Goal: Transaction & Acquisition: Purchase product/service

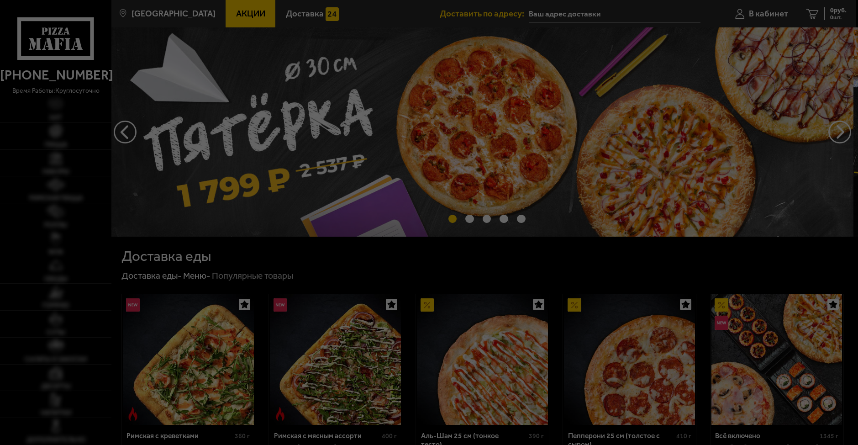
type input "[STREET_ADDRESS]"
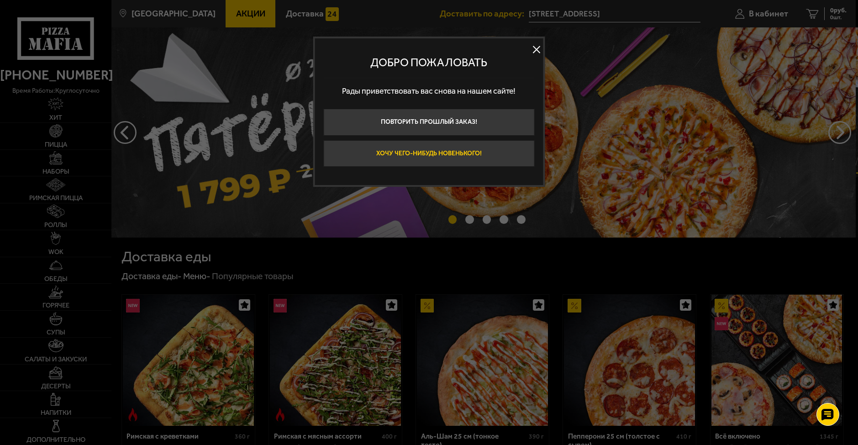
click at [402, 151] on button "Хочу чего-нибудь новенького!" at bounding box center [429, 153] width 211 height 27
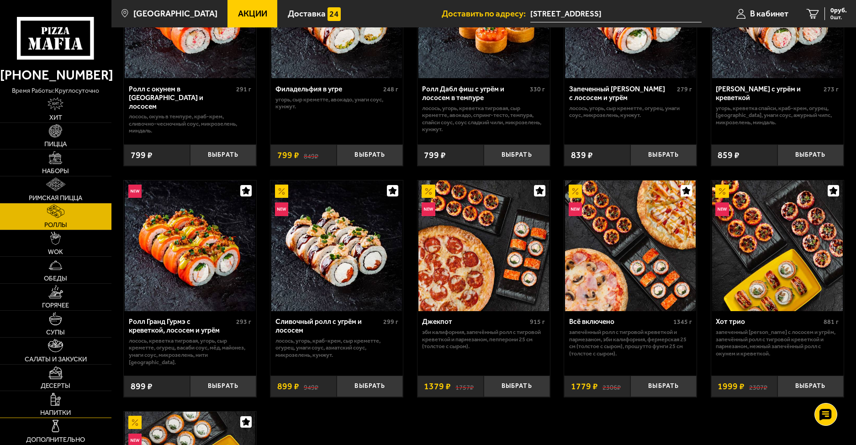
scroll to position [365, 0]
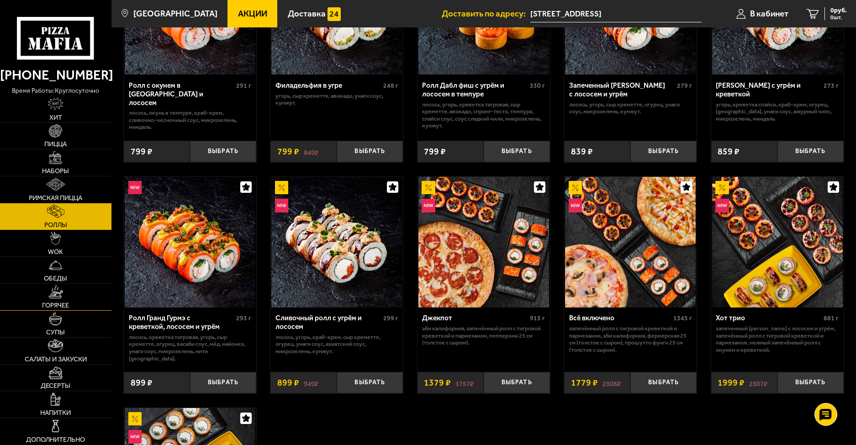
click at [58, 300] on link "Горячее" at bounding box center [55, 297] width 111 height 26
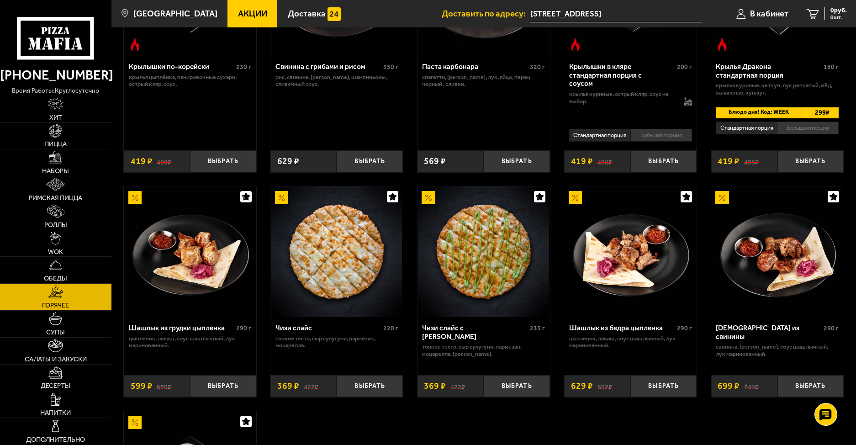
scroll to position [408, 0]
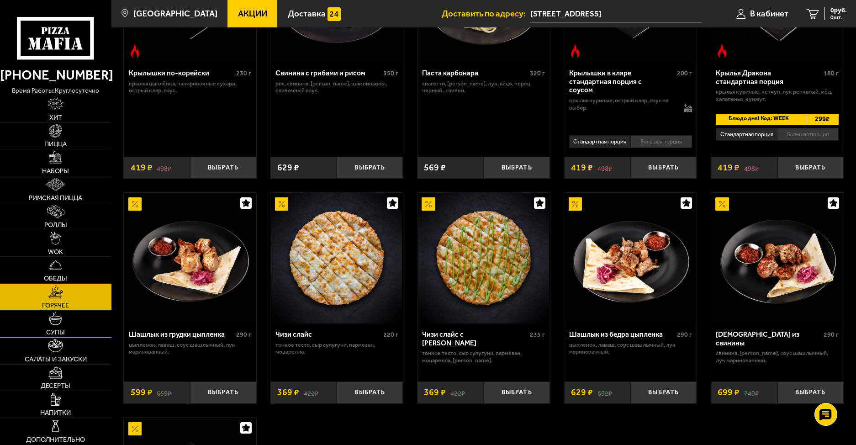
click at [83, 329] on link "Супы" at bounding box center [55, 324] width 111 height 26
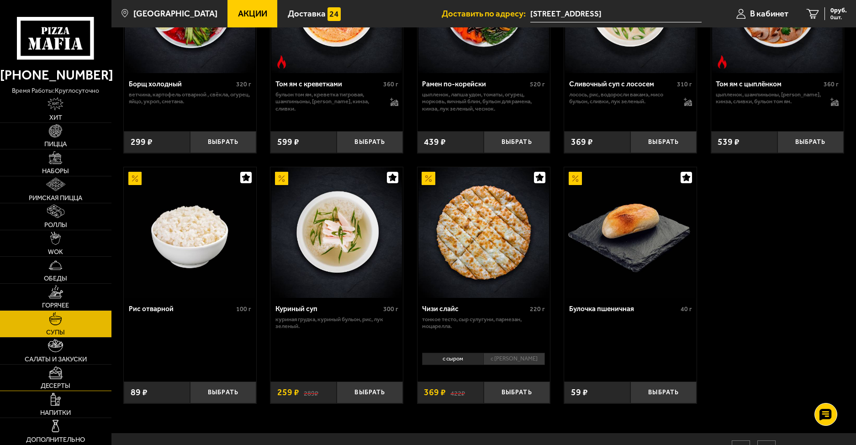
scroll to position [274, 0]
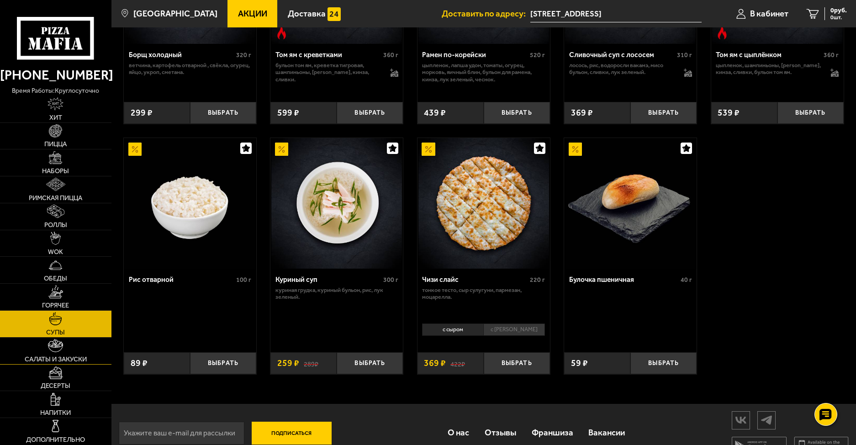
click at [64, 356] on span "Салаты и закуски" at bounding box center [56, 359] width 62 height 7
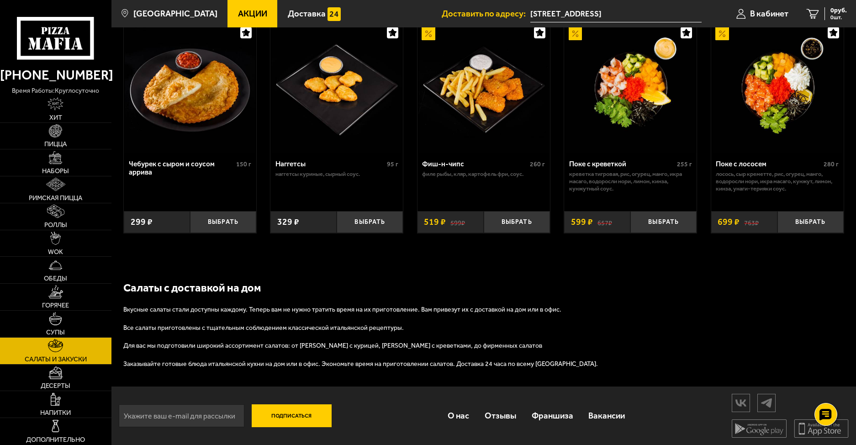
scroll to position [576, 0]
click at [25, 383] on link "Десерты" at bounding box center [55, 378] width 111 height 26
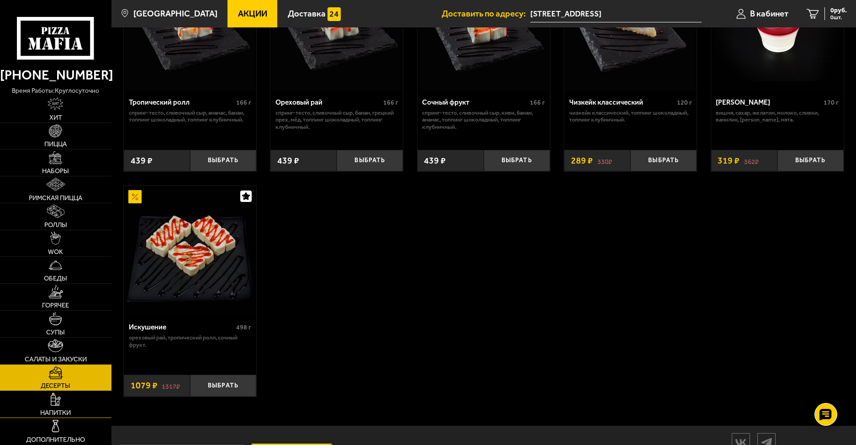
scroll to position [365, 0]
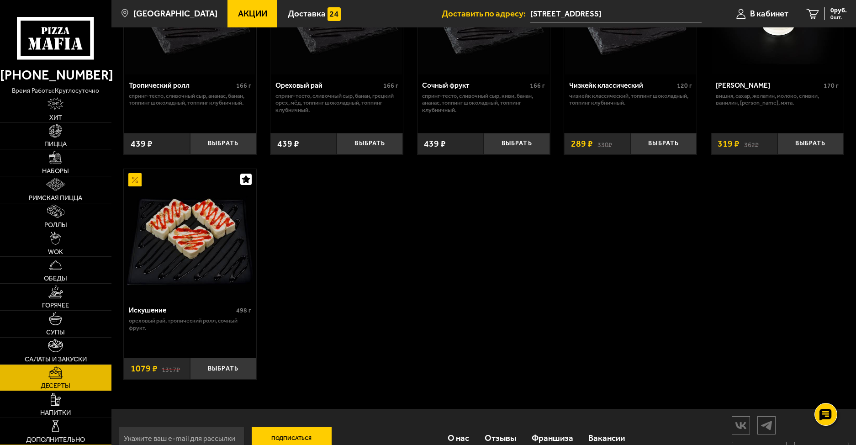
click at [76, 429] on link "Дополнительно" at bounding box center [55, 431] width 111 height 26
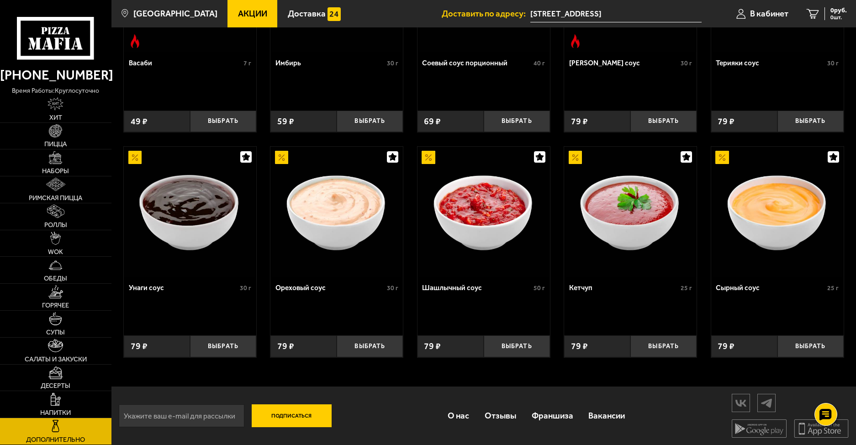
scroll to position [390, 0]
click at [63, 278] on span "Обеды" at bounding box center [55, 278] width 23 height 7
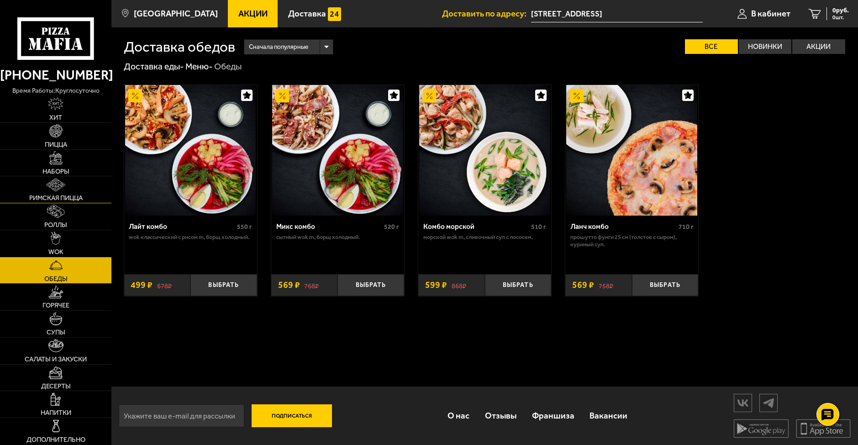
click at [63, 196] on span "Римская пицца" at bounding box center [55, 198] width 53 height 7
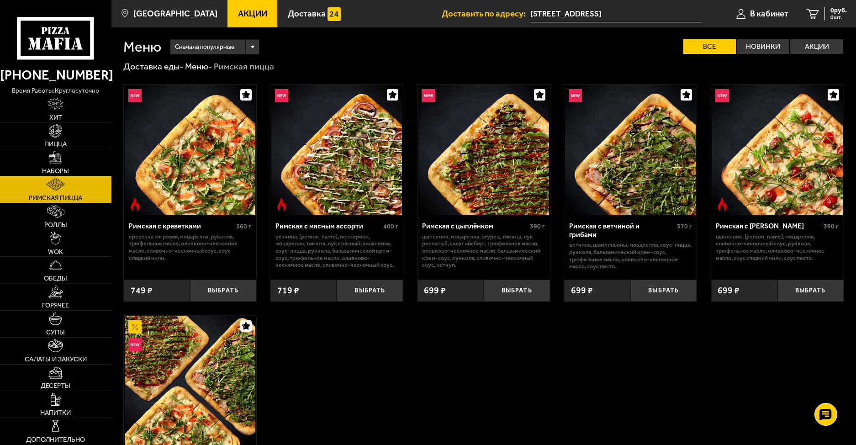
click at [66, 160] on link "Наборы" at bounding box center [55, 162] width 111 height 26
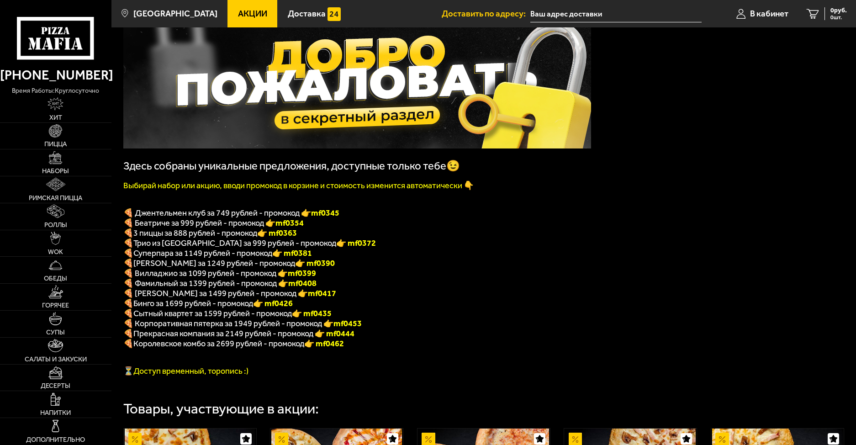
type input "[STREET_ADDRESS]"
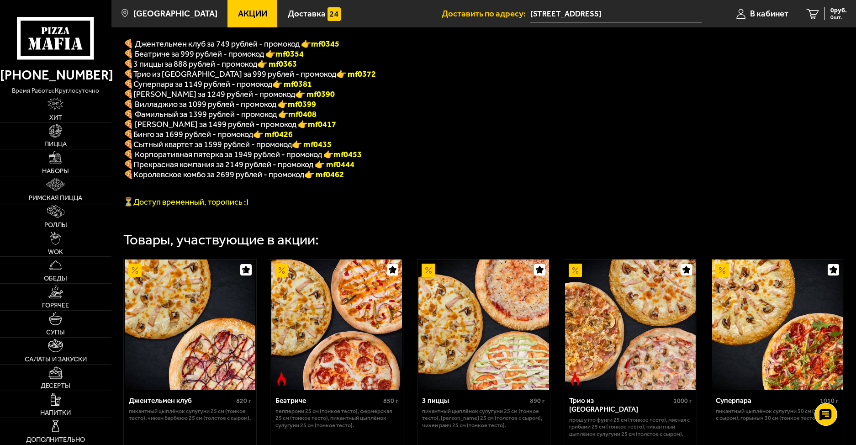
scroll to position [183, 0]
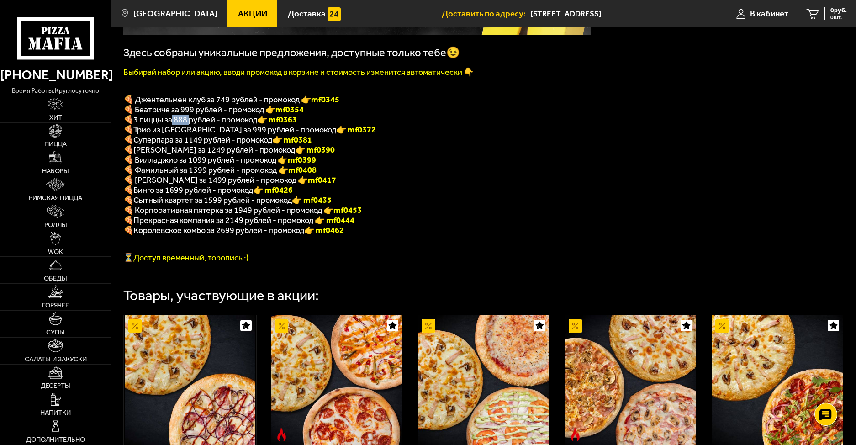
drag, startPoint x: 190, startPoint y: 125, endPoint x: 173, endPoint y: 125, distance: 17.4
click at [173, 125] on span "3 пиццы за 888 рублей - промокод" at bounding box center [195, 120] width 124 height 10
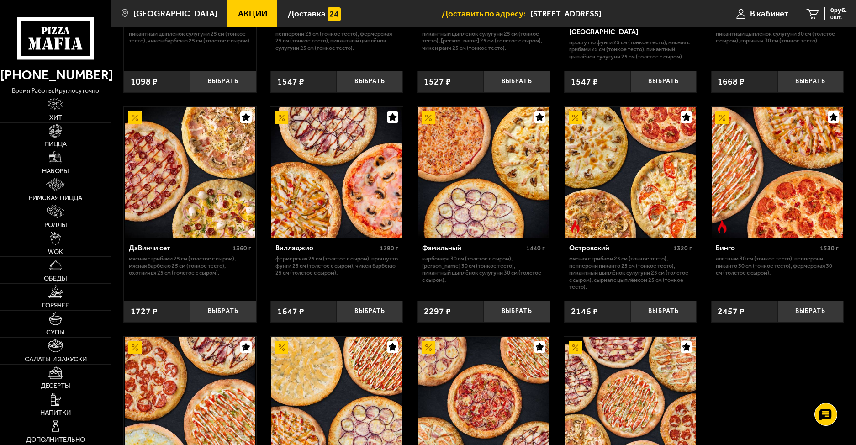
scroll to position [594, 0]
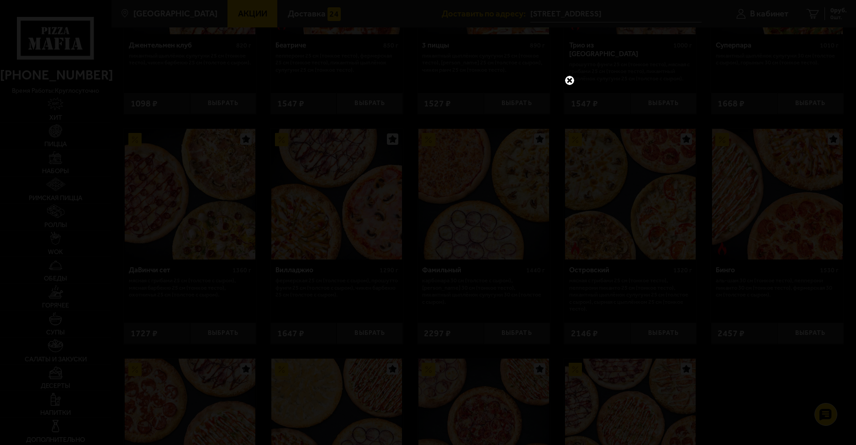
click at [605, 134] on div at bounding box center [428, 222] width 856 height 445
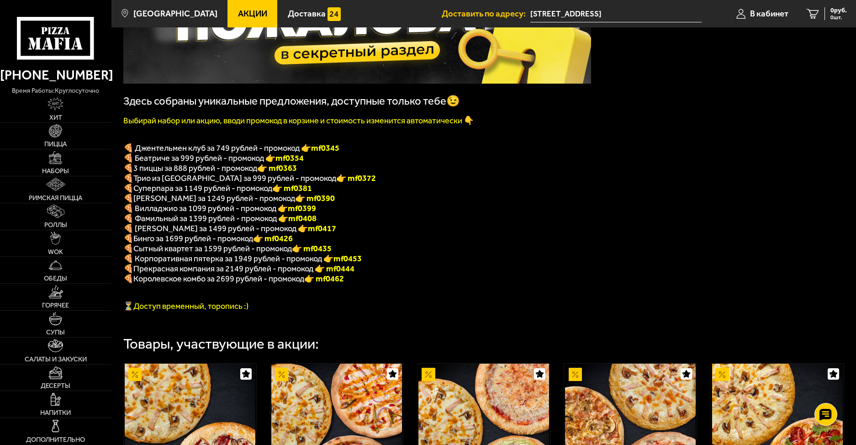
scroll to position [137, 0]
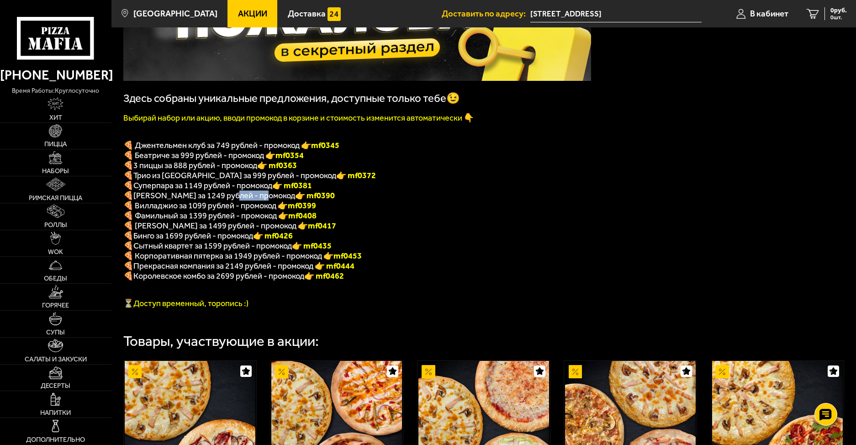
drag, startPoint x: 266, startPoint y: 202, endPoint x: 229, endPoint y: 201, distance: 37.0
click at [229, 201] on p "🍕 ДаВинчи за 1249 рублей - промокод 👉 mf0390" at bounding box center [357, 195] width 468 height 10
drag, startPoint x: 313, startPoint y: 202, endPoint x: 283, endPoint y: 202, distance: 30.6
click at [283, 201] on p "🍕 ДаВинчи за 1249 рублей - промокод 👉 mf0390" at bounding box center [357, 195] width 468 height 10
copy b "f0390"
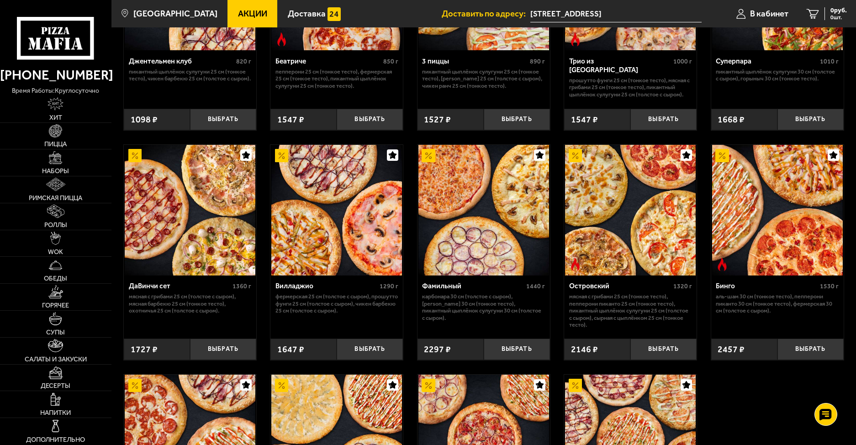
scroll to position [594, 0]
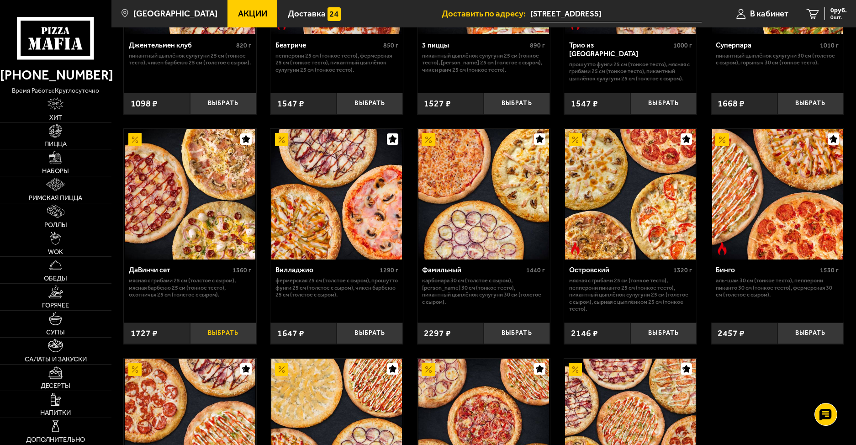
click at [240, 343] on button "Выбрать" at bounding box center [223, 334] width 66 height 22
click at [831, 11] on span "1727 руб." at bounding box center [833, 10] width 27 height 6
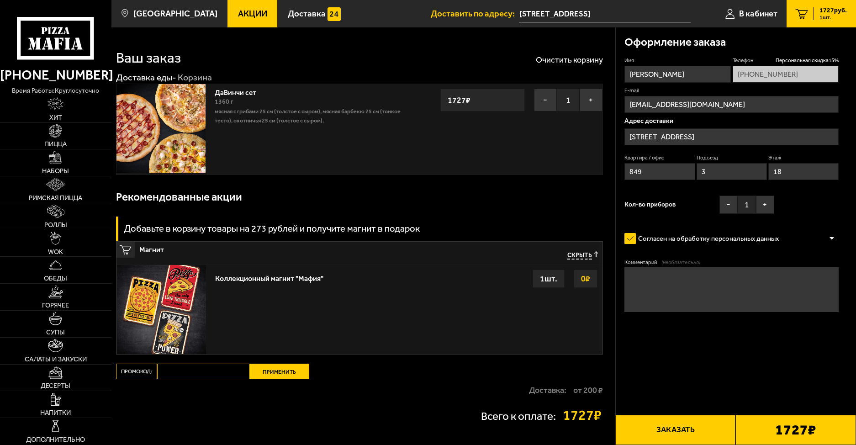
type input "[STREET_ADDRESS]"
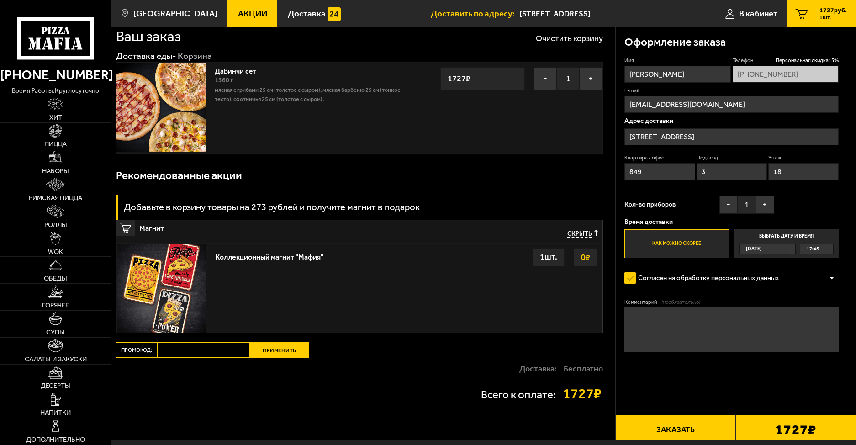
scroll to position [75, 0]
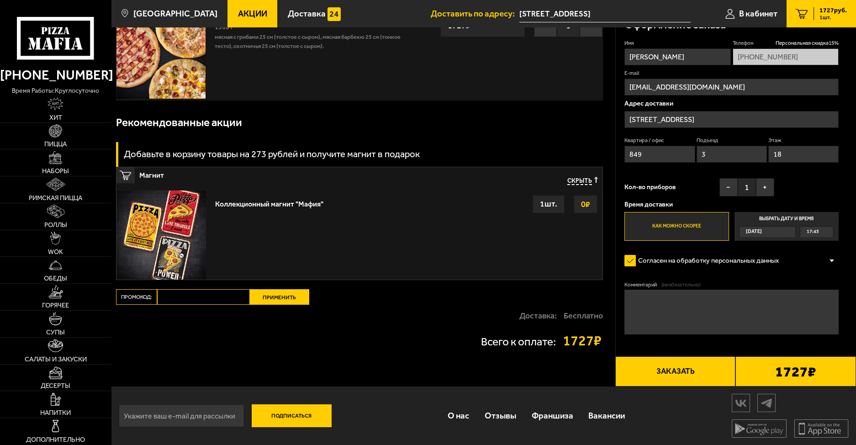
click at [208, 298] on input "Промокод:" at bounding box center [203, 297] width 93 height 16
paste input "mf0390"
type input "mf0390"
click at [275, 300] on button "Применить" at bounding box center [279, 297] width 59 height 16
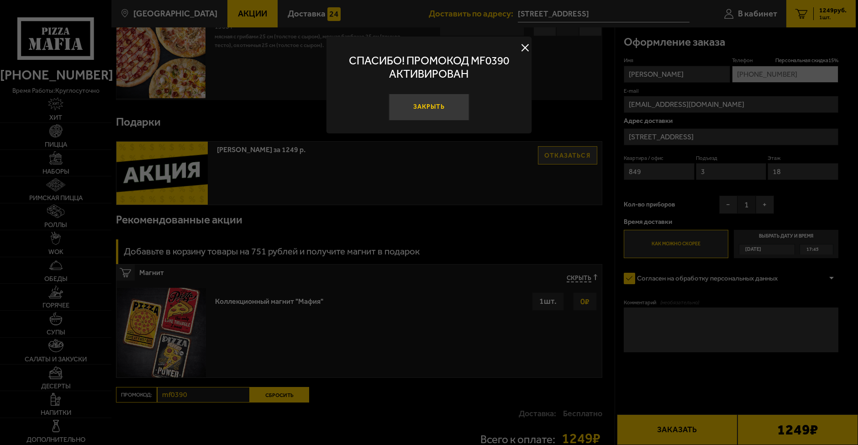
click at [435, 112] on button "Закрыть" at bounding box center [429, 107] width 80 height 27
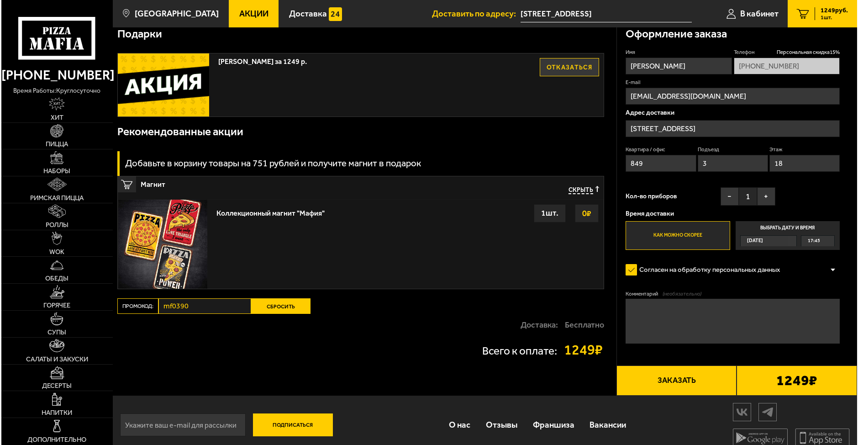
scroll to position [173, 0]
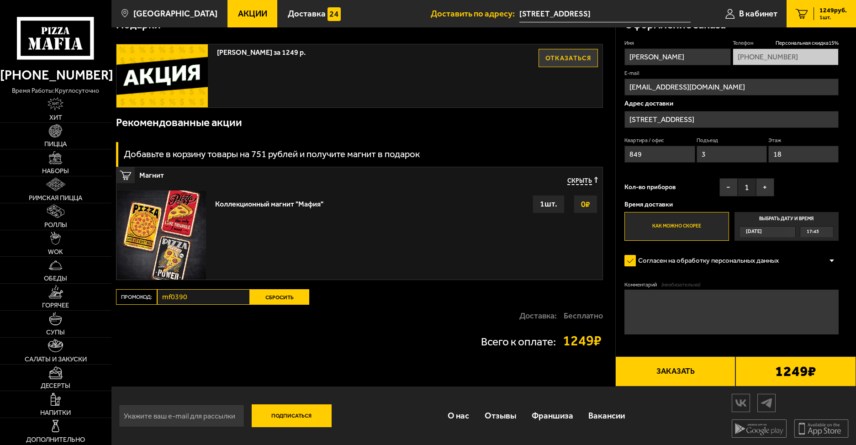
click at [692, 371] on button "Заказать" at bounding box center [675, 371] width 121 height 30
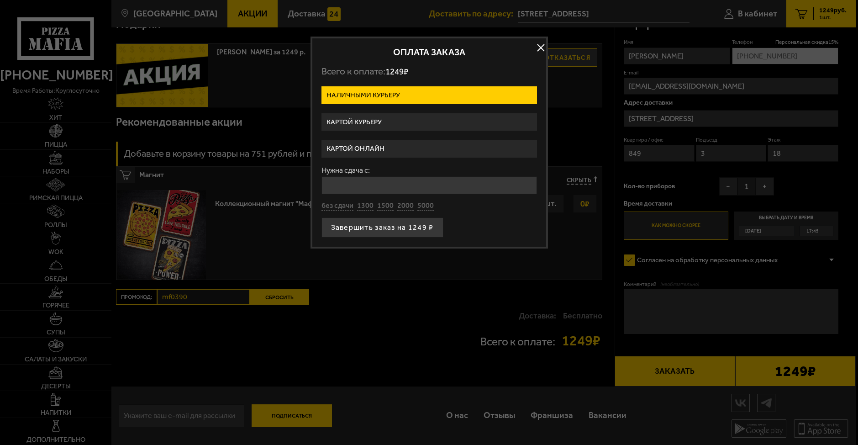
click at [393, 122] on label "Картой курьеру" at bounding box center [430, 122] width 216 height 18
click at [0, 0] on input "Картой курьеру" at bounding box center [0, 0] width 0 height 0
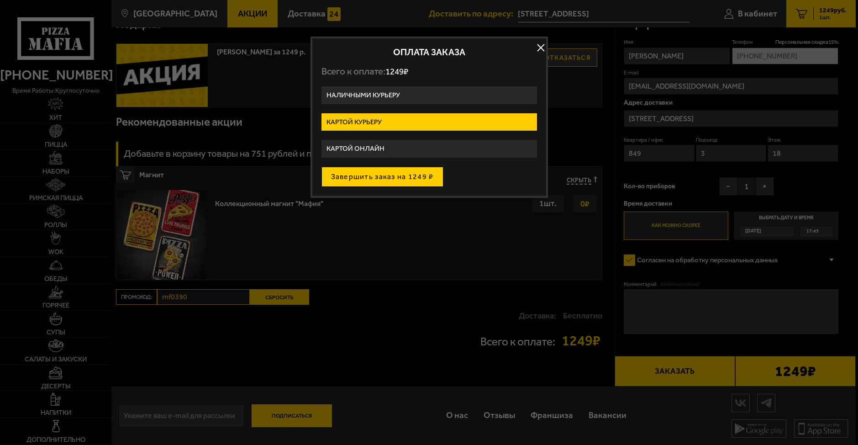
click at [405, 180] on button "Завершить заказ на 1249 ₽" at bounding box center [383, 177] width 122 height 20
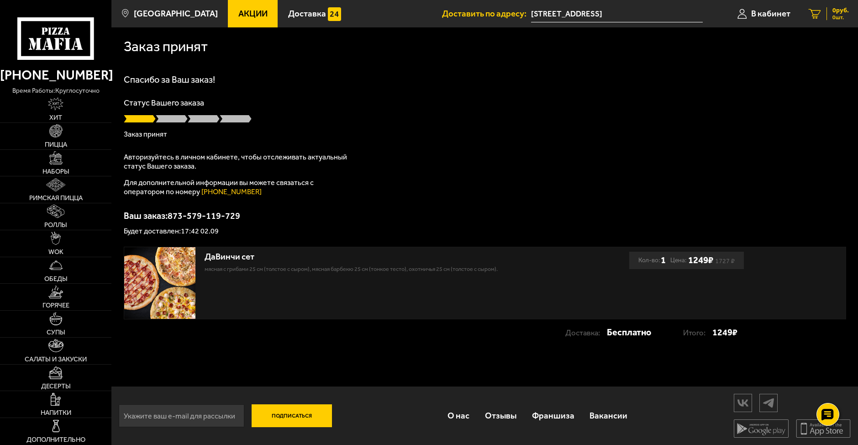
click at [838, 17] on span "0 шт." at bounding box center [841, 17] width 16 height 5
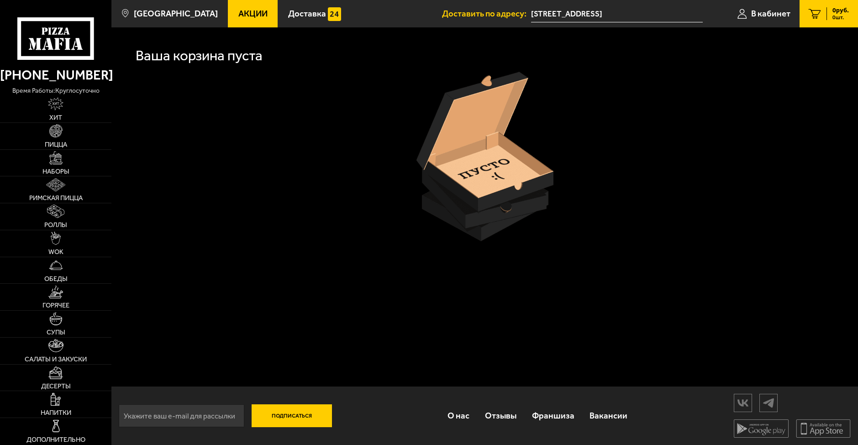
click at [807, 17] on link "0 руб. 0 шт." at bounding box center [829, 13] width 58 height 27
click at [762, 19] on link "В кабинет" at bounding box center [764, 13] width 71 height 27
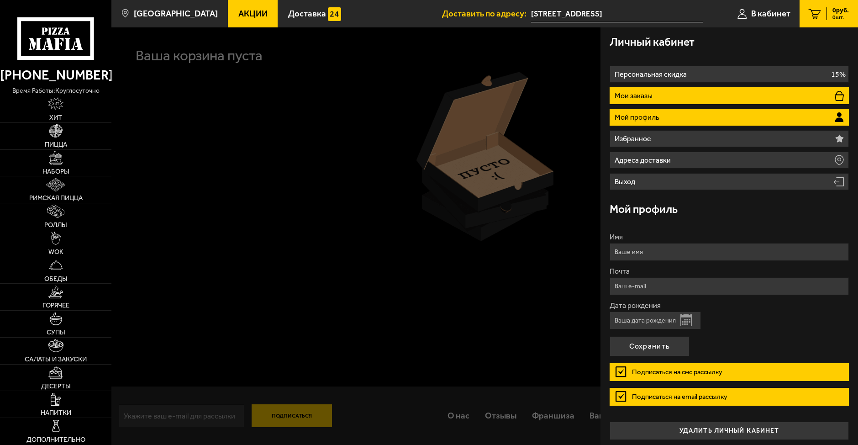
click at [677, 95] on li "Мои заказы" at bounding box center [730, 95] width 240 height 17
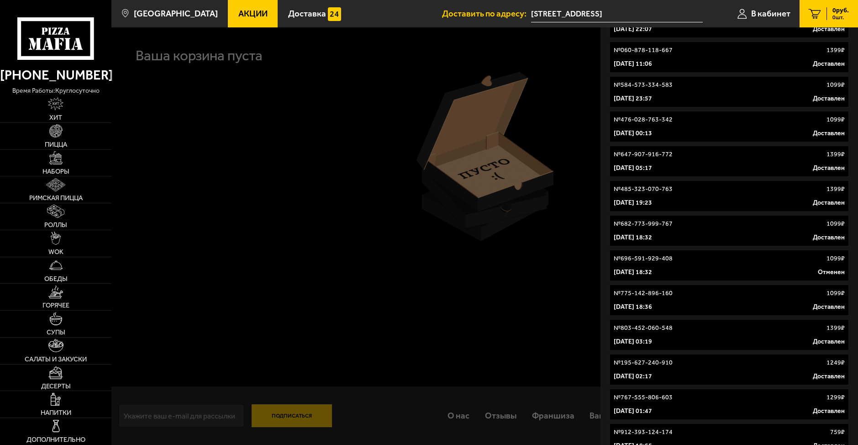
scroll to position [269, 0]
